Goal: Find contact information: Find contact information

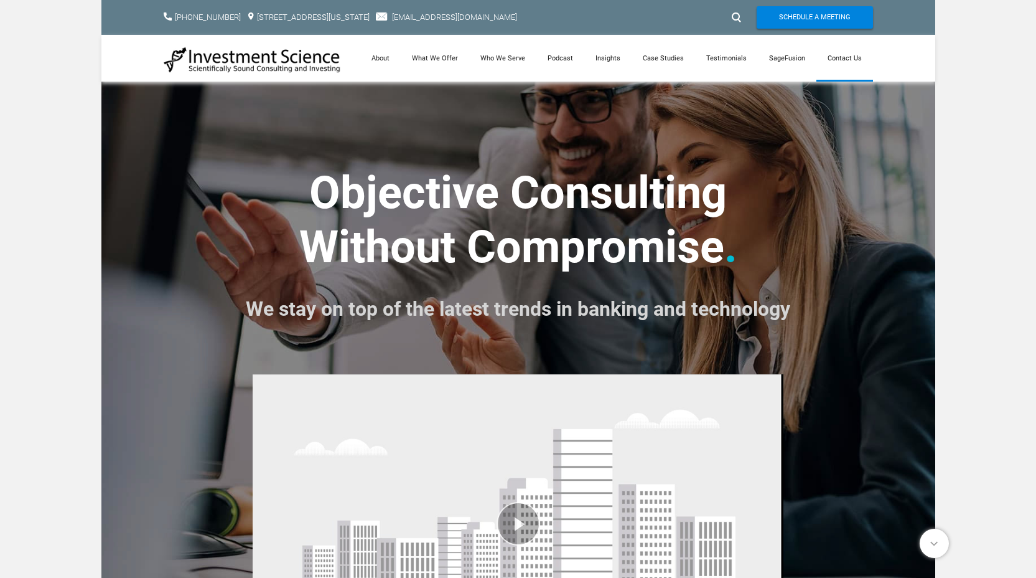
click at [850, 60] on link "Contact Us" at bounding box center [845, 58] width 57 height 47
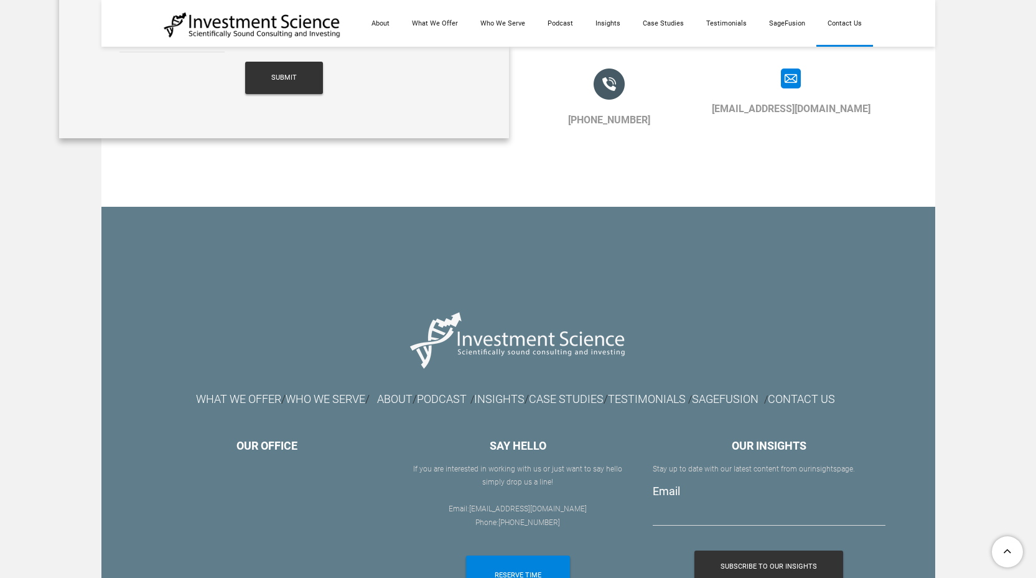
scroll to position [1131, 0]
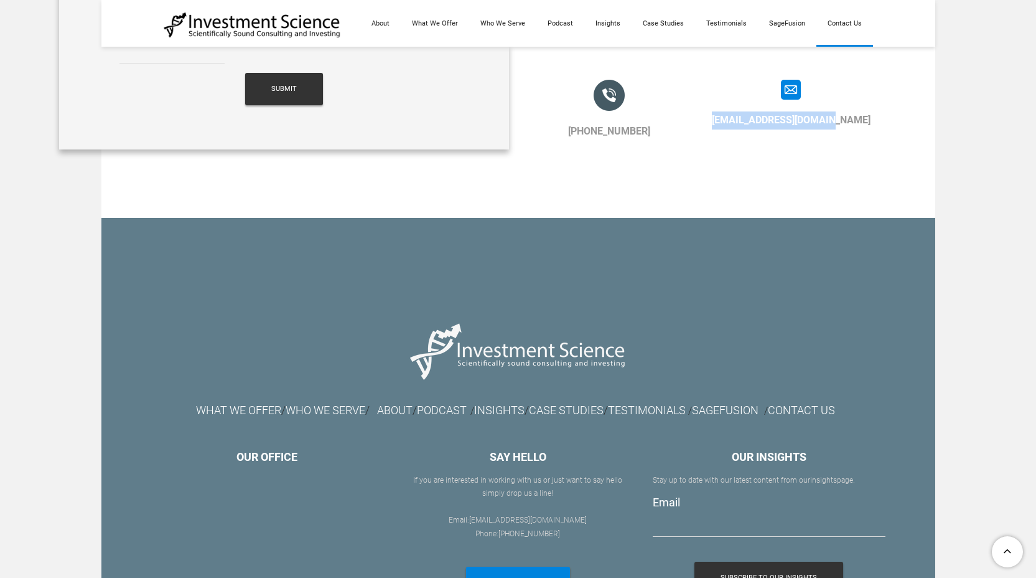
drag, startPoint x: 727, startPoint y: 120, endPoint x: 877, endPoint y: 120, distance: 150.0
click at [877, 120] on td "[EMAIL_ADDRESS][DOMAIN_NAME]" at bounding box center [791, 113] width 182 height 67
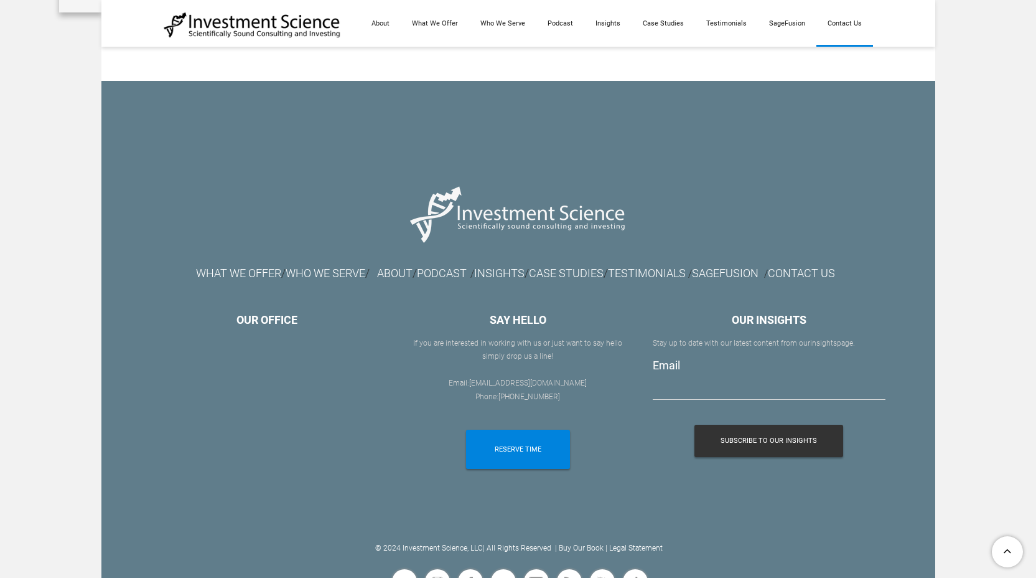
scroll to position [1296, 0]
